Goal: Transaction & Acquisition: Register for event/course

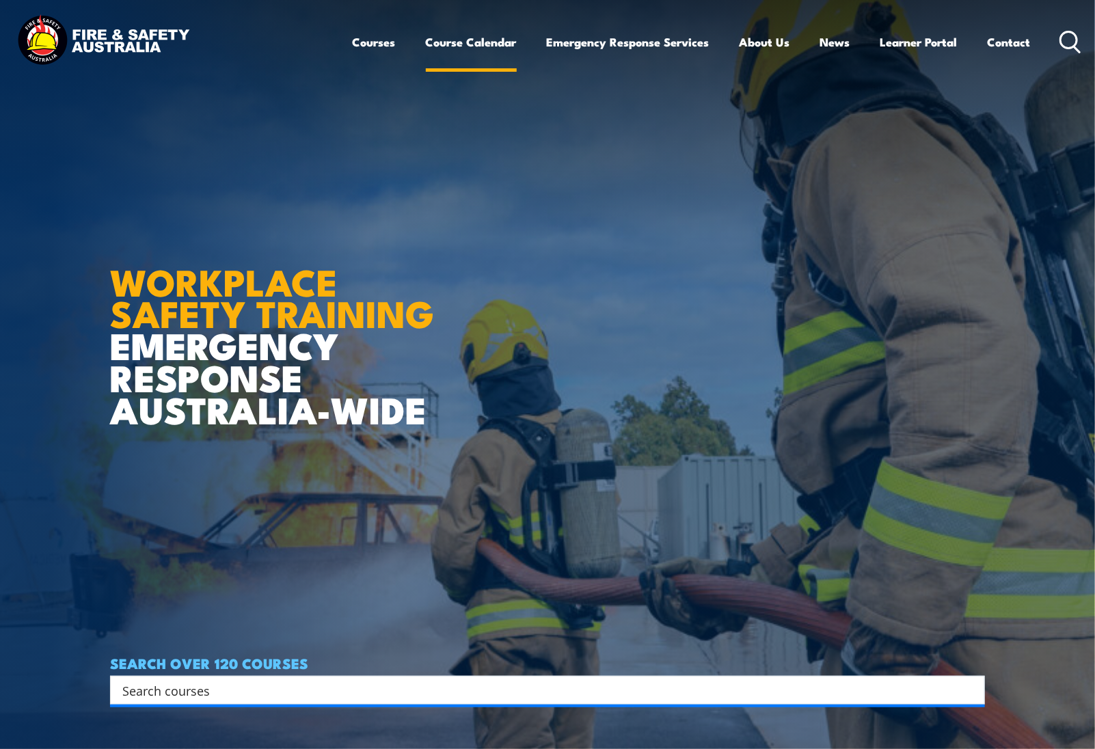
click at [452, 37] on link "Course Calendar" at bounding box center [471, 42] width 91 height 36
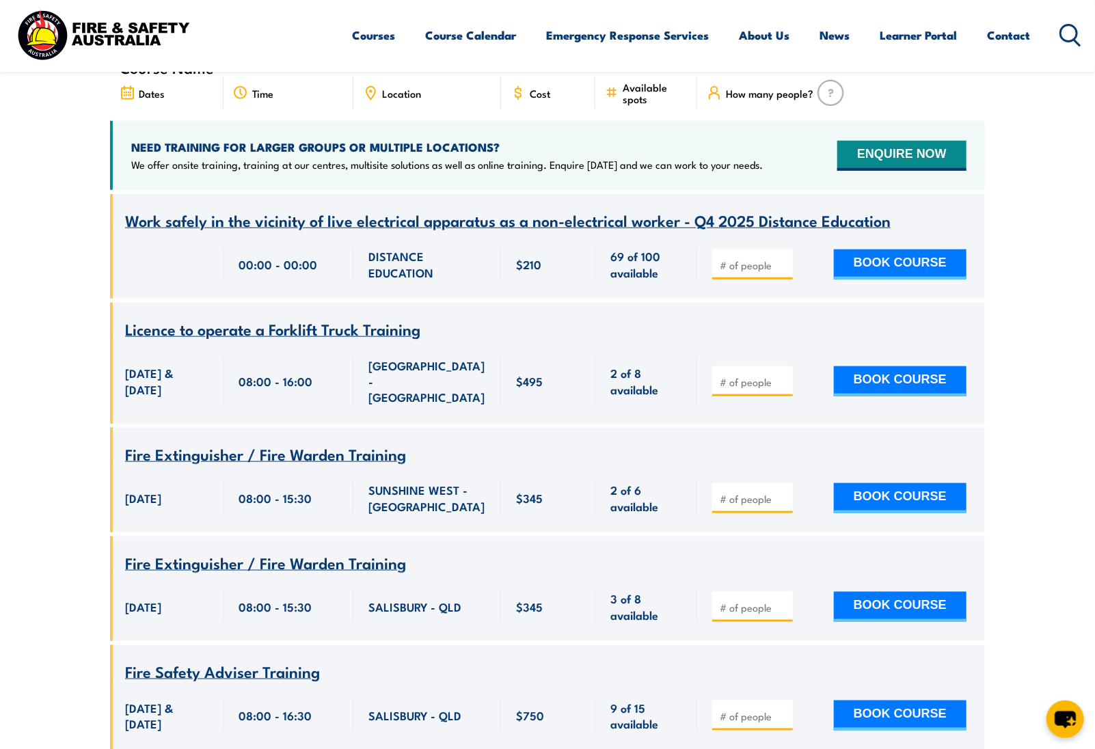
click at [745, 256] on span at bounding box center [752, 264] width 71 height 16
click at [785, 258] on input "1" at bounding box center [754, 265] width 68 height 14
click at [781, 258] on input "2" at bounding box center [754, 265] width 68 height 14
type input "1"
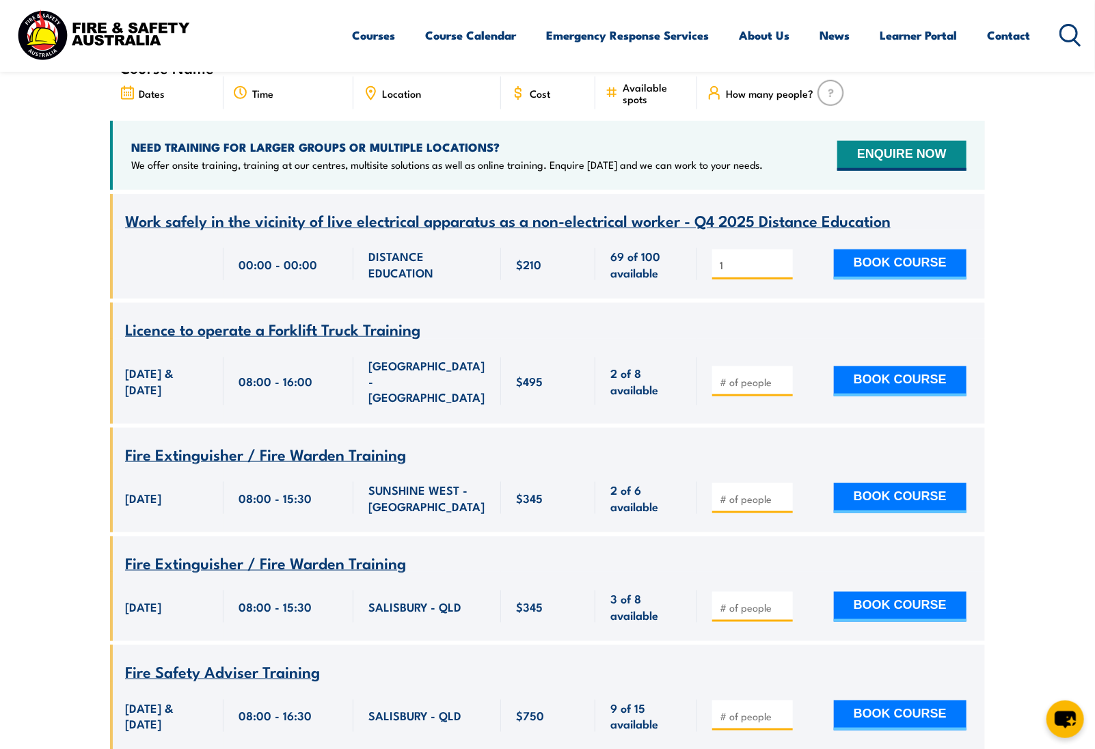
click at [781, 258] on input "1" at bounding box center [754, 265] width 68 height 14
click at [905, 249] on button "BOOK COURSE" at bounding box center [900, 264] width 133 height 30
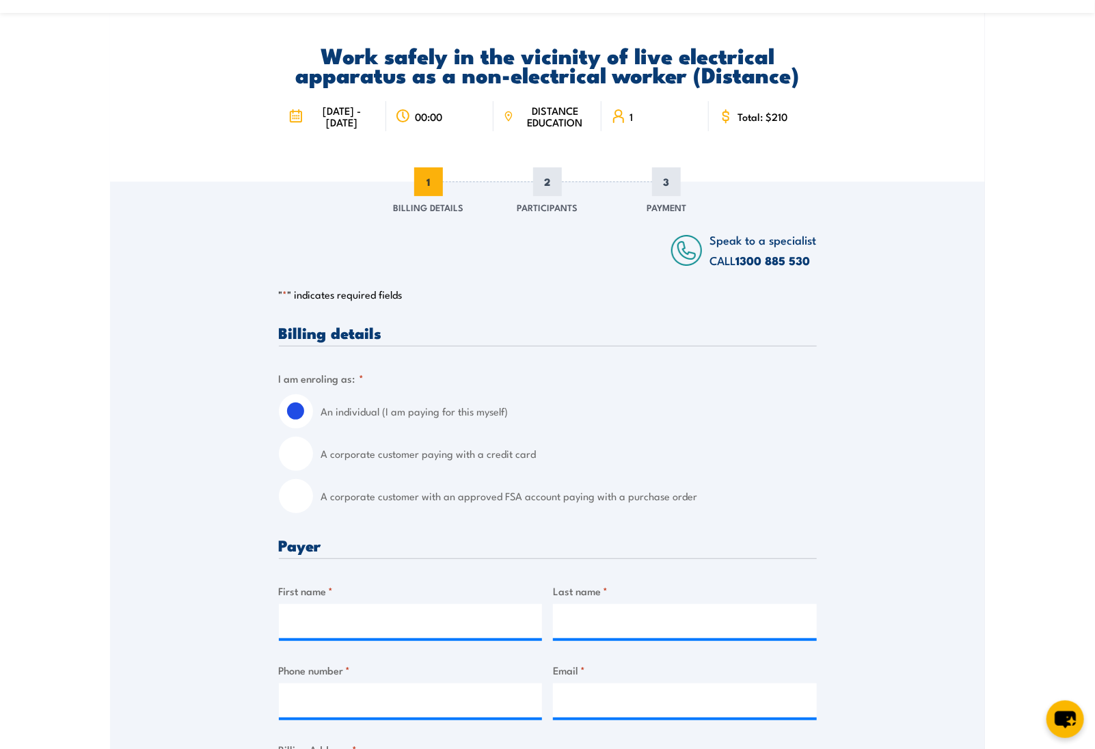
scroll to position [102, 0]
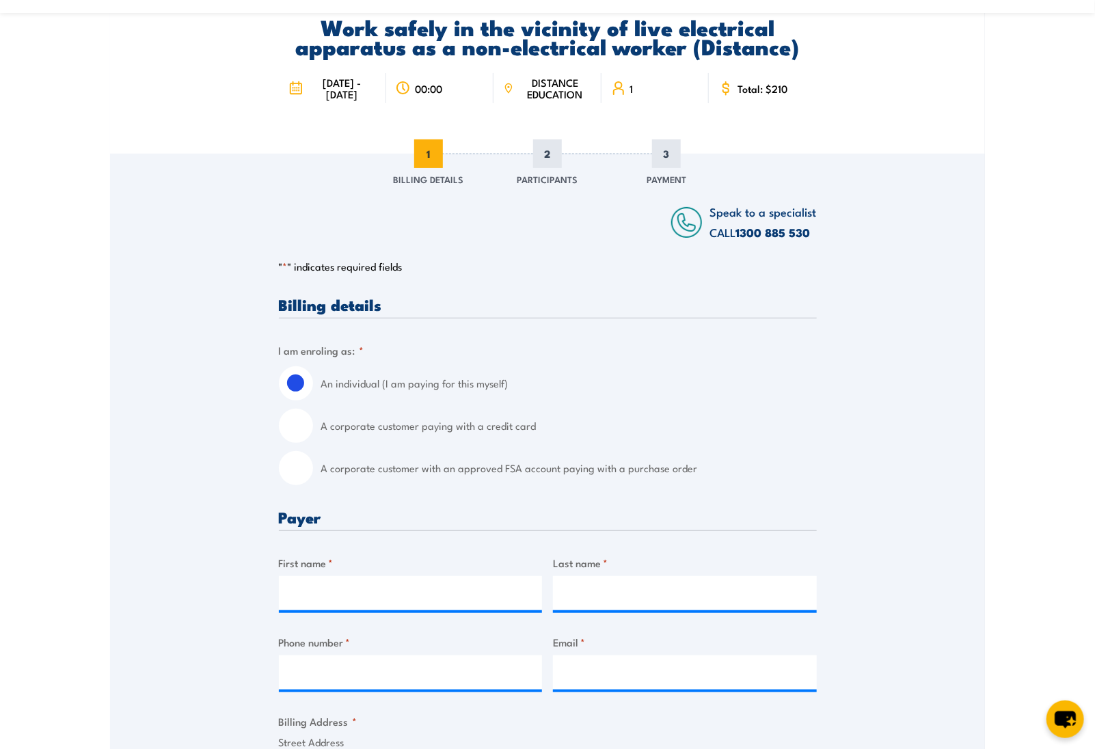
click at [80, 223] on section "Work safely in the vicinity of live electrical apparatus as a non-electrical wo…" at bounding box center [547, 678] width 1095 height 1425
click at [293, 430] on input "A corporate customer paying with a credit card" at bounding box center [296, 426] width 34 height 34
radio input "true"
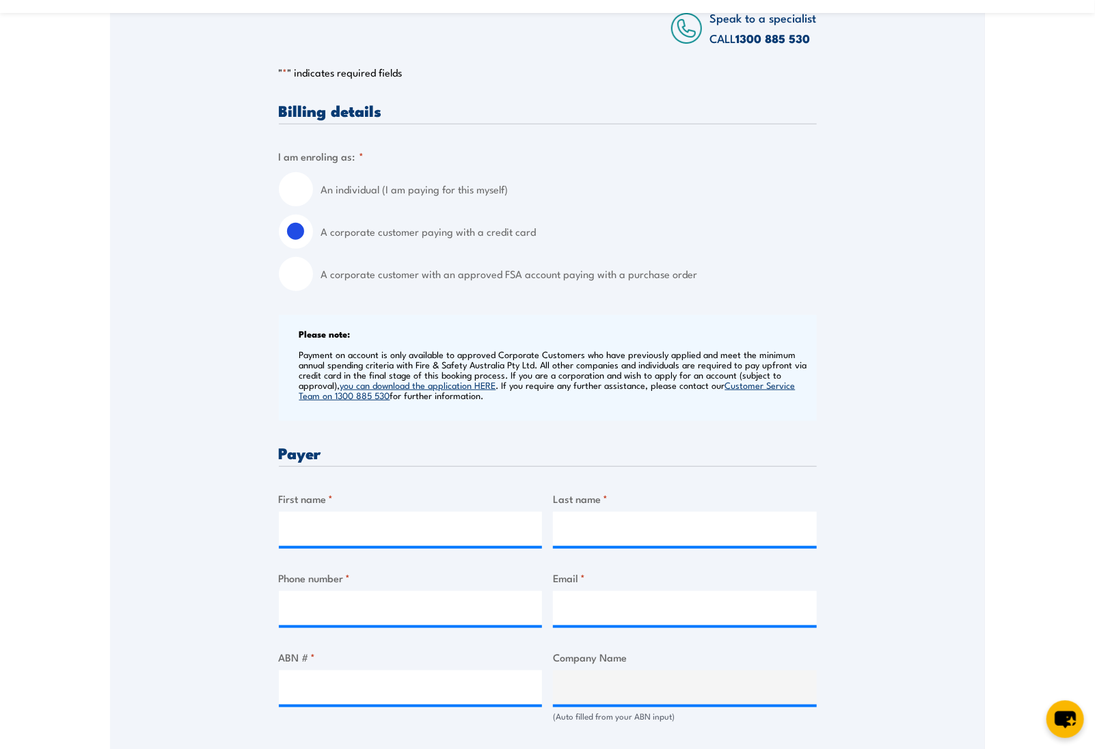
scroll to position [307, 0]
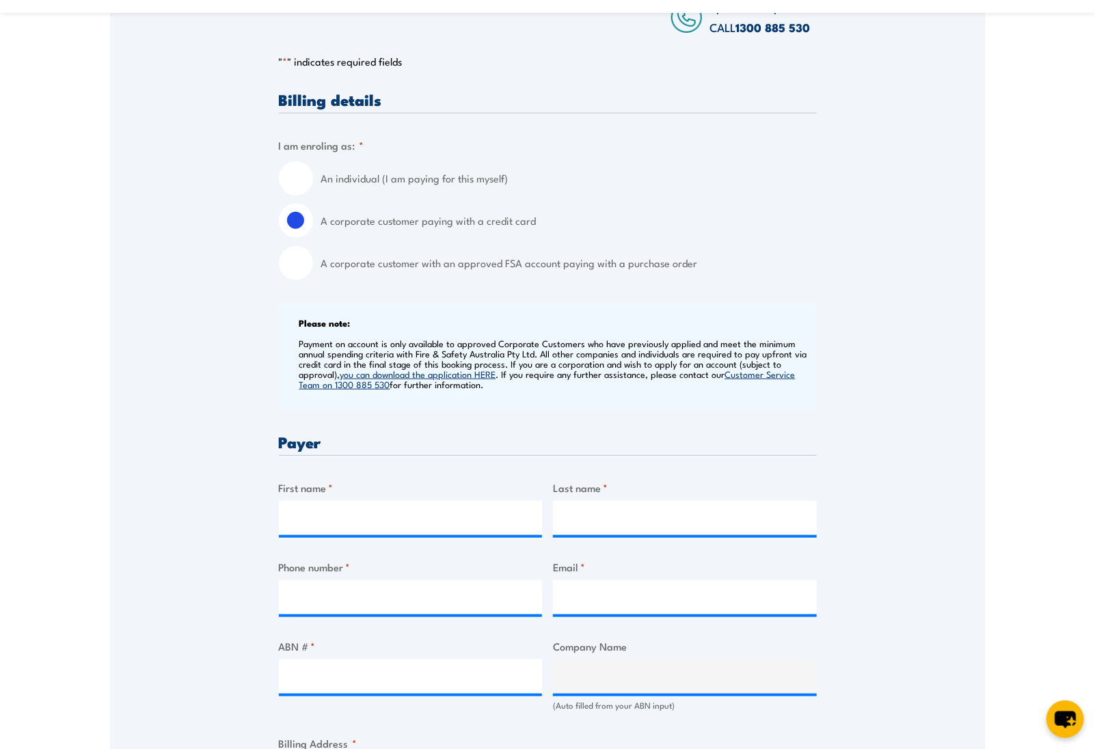
click at [296, 262] on input "A corporate customer with an approved FSA account paying with a purchase order" at bounding box center [296, 263] width 34 height 34
radio input "true"
click at [303, 173] on input "An individual (I am paying for this myself)" at bounding box center [296, 178] width 34 height 34
radio input "true"
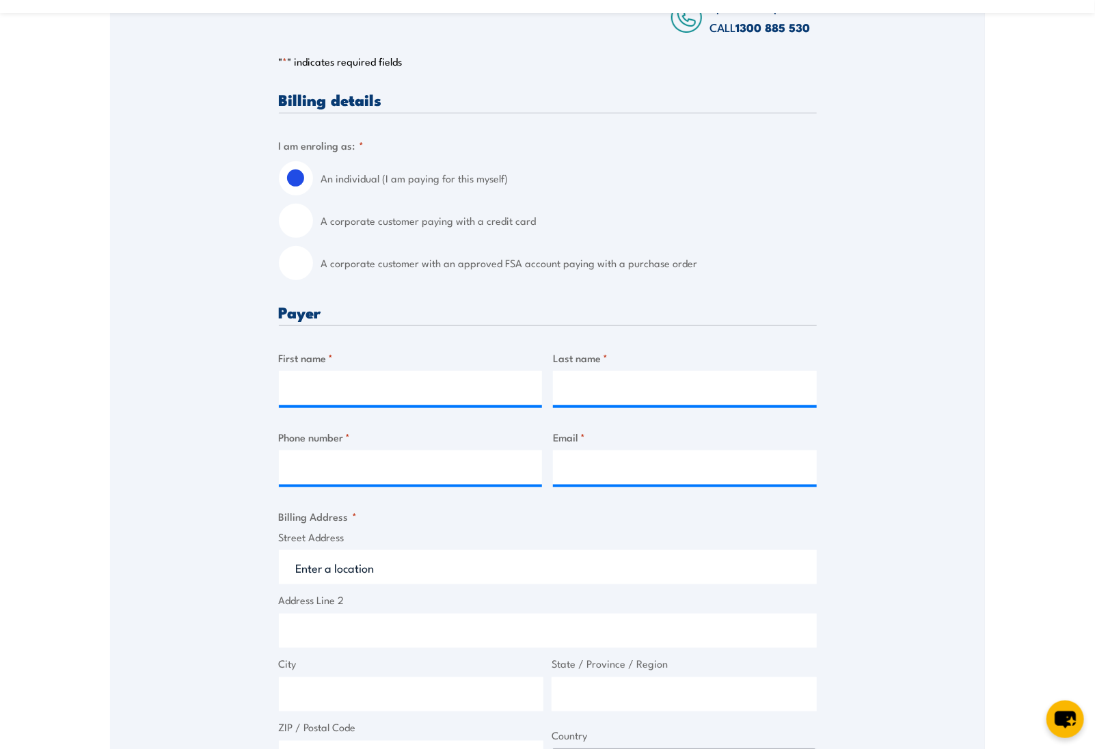
click at [303, 216] on input "A corporate customer paying with a credit card" at bounding box center [296, 221] width 34 height 34
radio input "true"
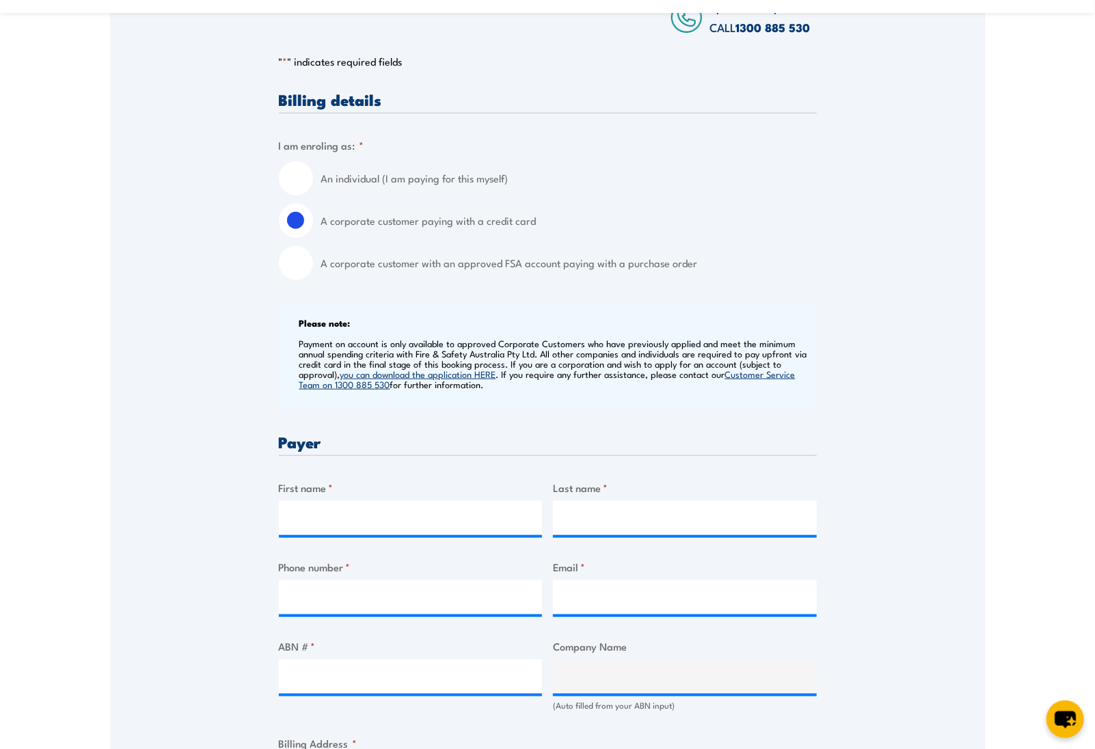
drag, startPoint x: 301, startPoint y: 174, endPoint x: 400, endPoint y: 174, distance: 99.1
click at [303, 175] on input "An individual (I am paying for this myself)" at bounding box center [296, 178] width 34 height 34
radio input "true"
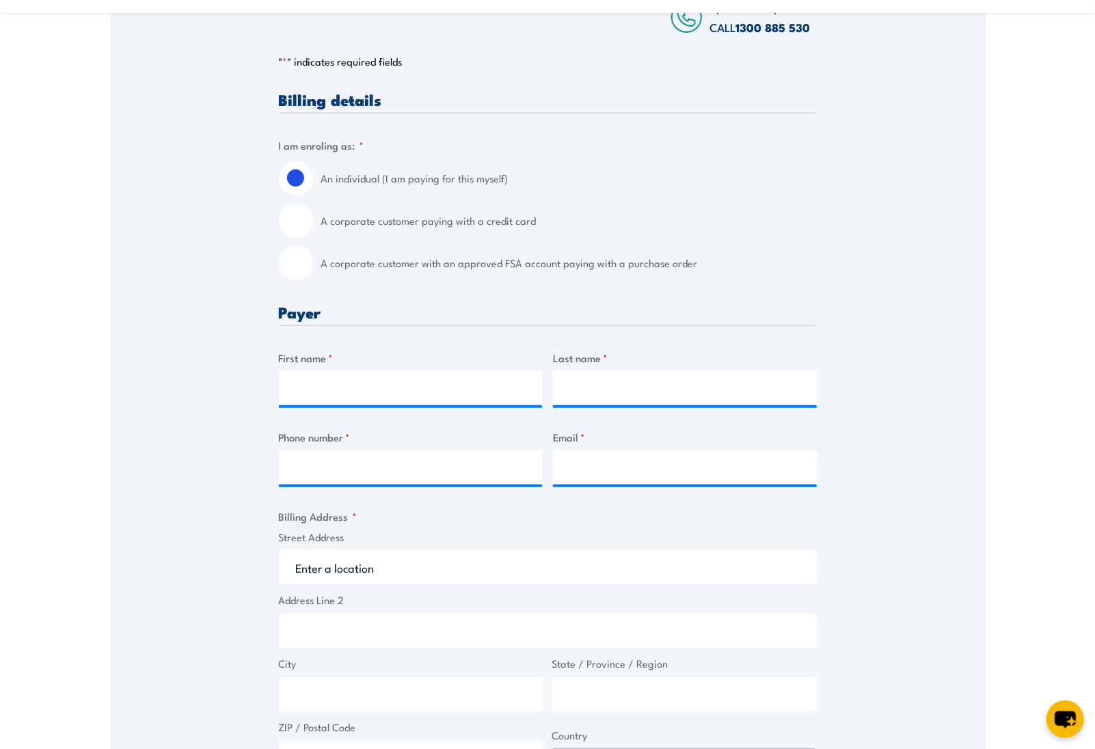
click at [228, 340] on div "Speak to a specialist CALL 1300 885 530 CALL 1300 885 530 " * " indicates requi…" at bounding box center [547, 519] width 875 height 1140
click at [173, 318] on div "Speak to a specialist CALL 1300 885 530 CALL 1300 885 530 " * " indicates requi…" at bounding box center [547, 519] width 875 height 1140
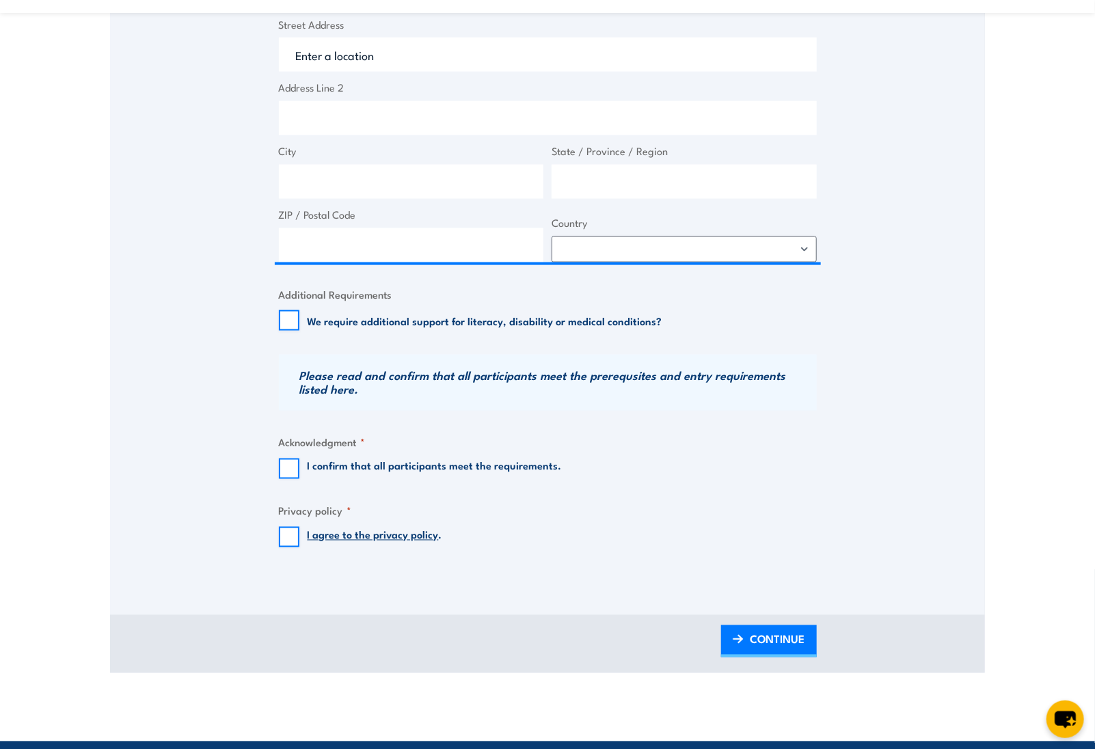
scroll to position [0, 0]
